Goal: Find specific page/section: Find specific page/section

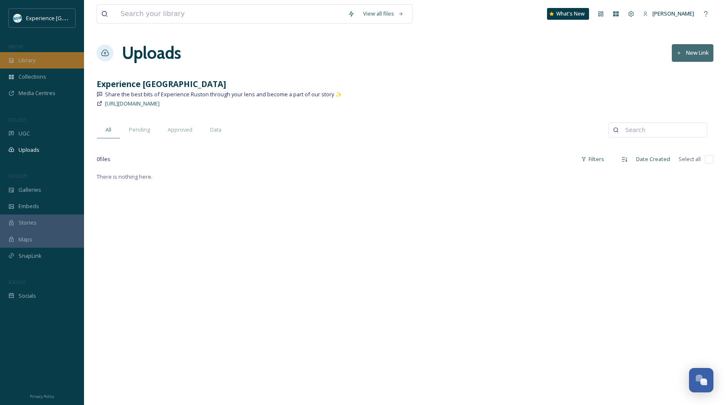
click at [20, 63] on span "Library" at bounding box center [26, 60] width 17 height 8
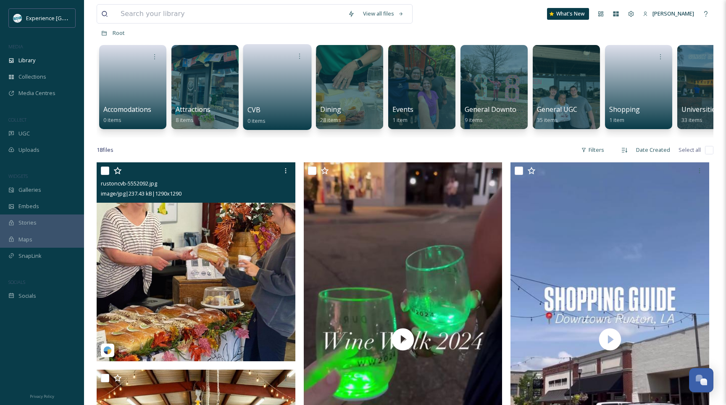
scroll to position [40, 0]
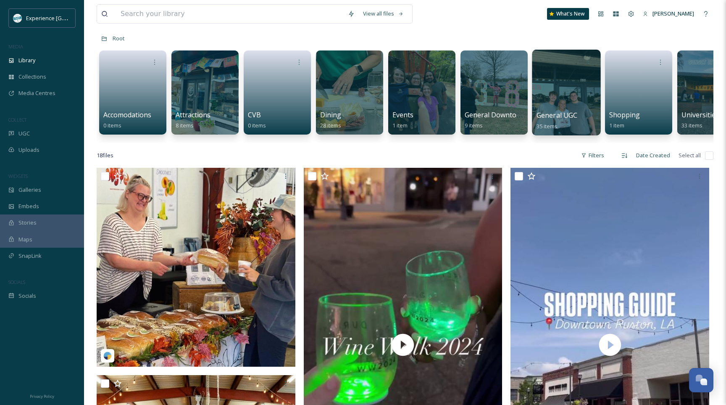
click at [560, 98] on div at bounding box center [566, 93] width 69 height 86
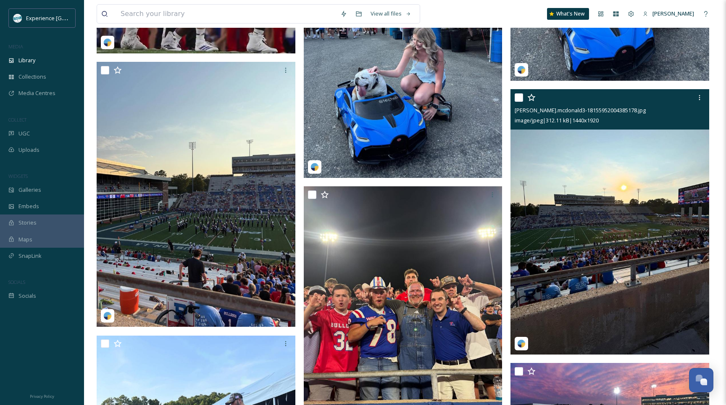
scroll to position [1698, 0]
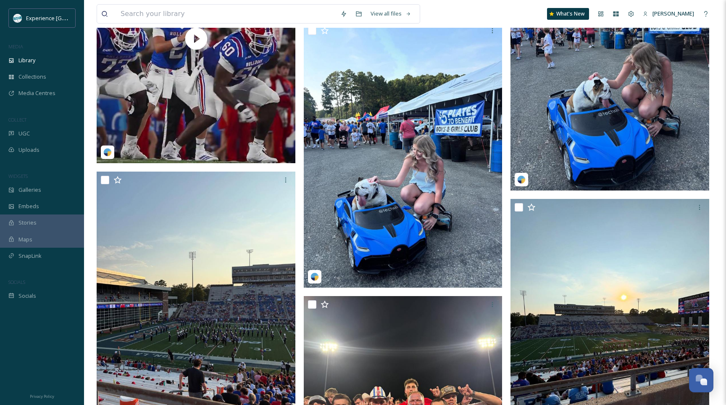
click at [617, 151] on img at bounding box center [610, 58] width 199 height 265
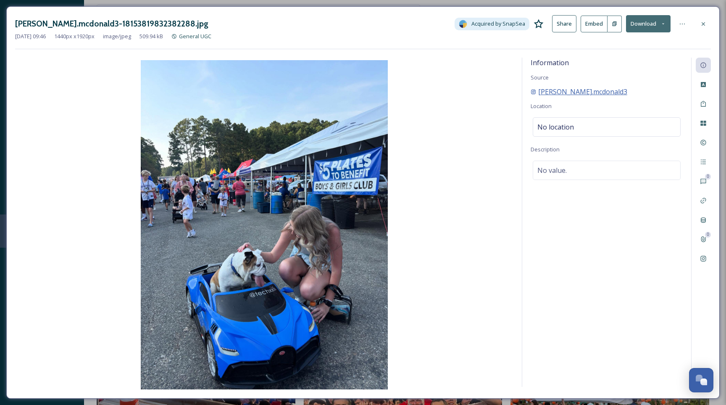
click at [567, 90] on span "[PERSON_NAME].mcdonald3" at bounding box center [583, 92] width 89 height 10
click at [707, 25] on div at bounding box center [703, 23] width 15 height 15
